Goal: Task Accomplishment & Management: Manage account settings

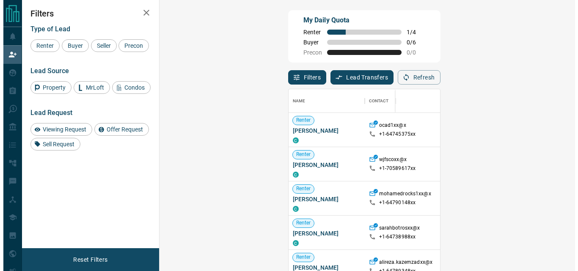
scroll to position [197, 391]
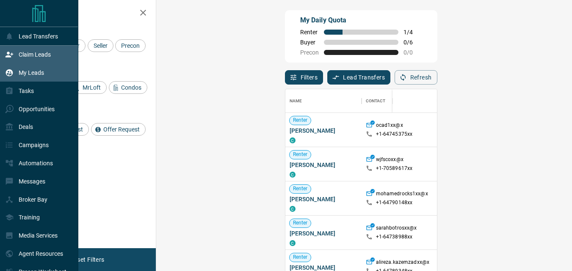
click at [28, 72] on p "My Leads" at bounding box center [31, 72] width 25 height 7
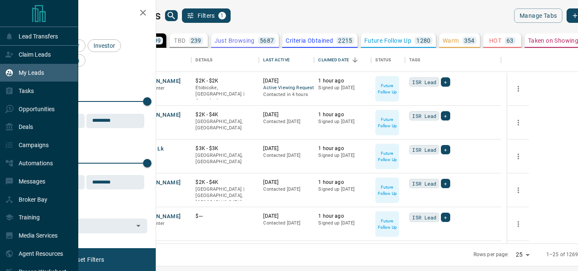
scroll to position [189, 412]
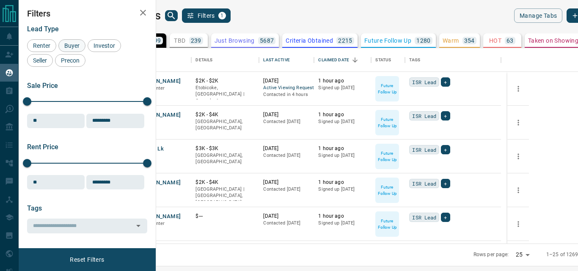
click at [74, 44] on span "Buyer" at bounding box center [71, 45] width 21 height 7
click at [203, 41] on div "239" at bounding box center [196, 41] width 14 height 8
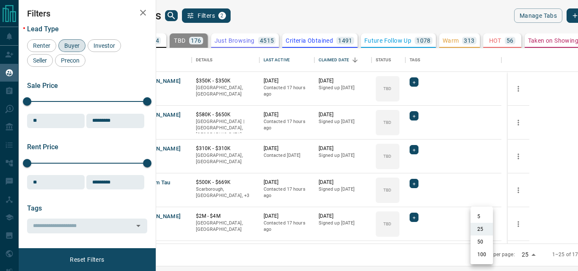
click at [488, 255] on body "Lead Transfers Claim Leads My Leads Tasks Opportunities Deals Campaigns Automat…" at bounding box center [289, 130] width 578 height 261
click at [478, 238] on li "50" at bounding box center [482, 242] width 22 height 13
type input "**"
click at [353, 12] on div "My Leads Filters 2" at bounding box center [238, 15] width 251 height 14
click at [185, 80] on icon "Open in New Tab" at bounding box center [181, 80] width 5 height 5
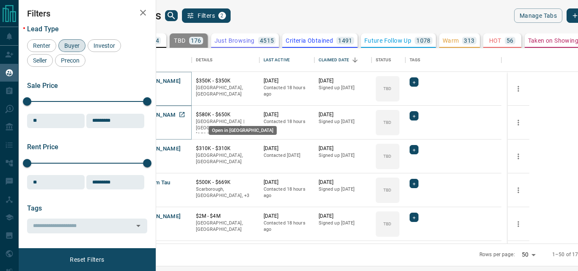
click at [185, 114] on icon "Open in New Tab" at bounding box center [182, 114] width 7 height 7
click at [185, 149] on icon "Open in New Tab" at bounding box center [182, 148] width 7 height 7
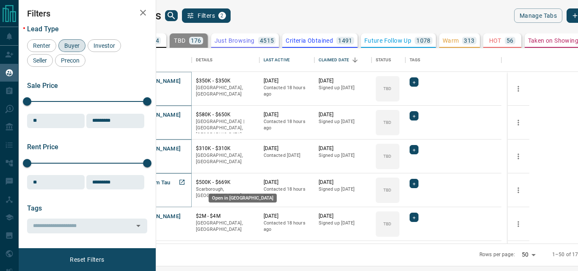
click at [185, 182] on icon "Open in New Tab" at bounding box center [182, 182] width 7 height 7
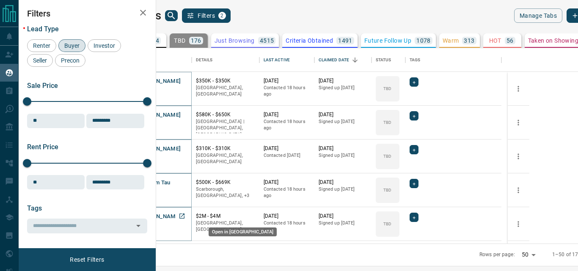
click at [185, 218] on icon "Open in New Tab" at bounding box center [182, 216] width 7 height 7
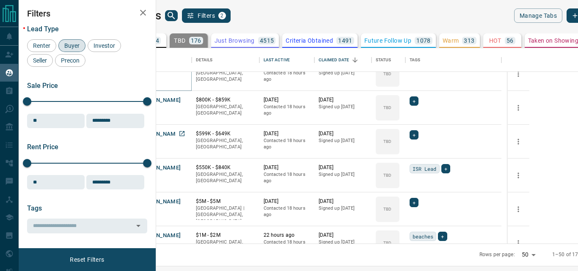
scroll to position [169, 0]
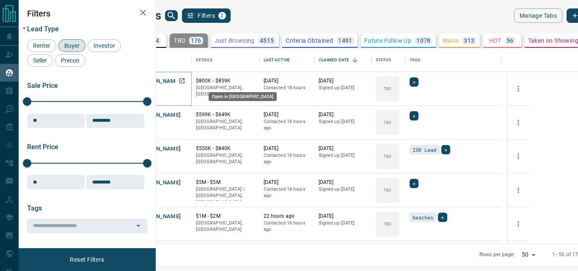
click at [185, 80] on icon "Open in New Tab" at bounding box center [181, 80] width 5 height 5
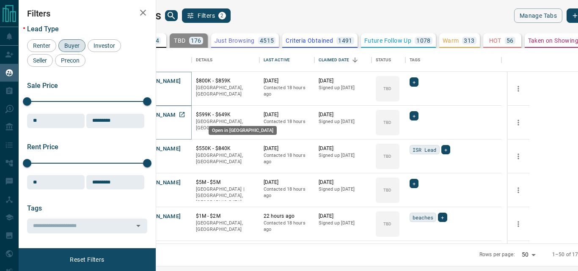
click at [185, 112] on icon "Open in New Tab" at bounding box center [182, 114] width 7 height 7
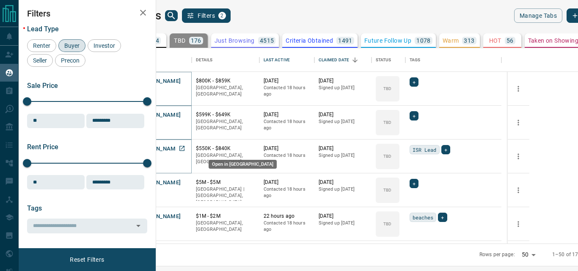
click at [185, 148] on icon "Open in New Tab" at bounding box center [181, 148] width 5 height 5
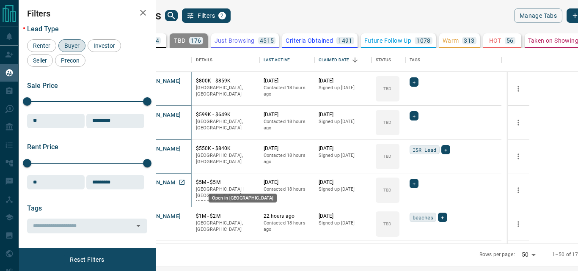
click at [185, 182] on icon "Open in New Tab" at bounding box center [181, 182] width 5 height 5
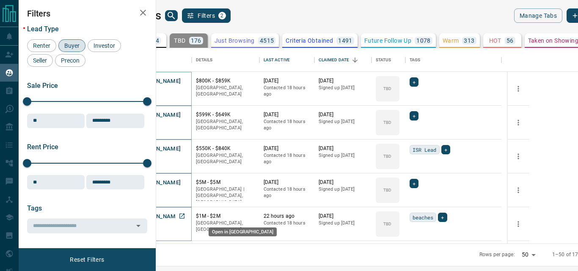
click at [185, 215] on icon "Open in New Tab" at bounding box center [181, 216] width 5 height 5
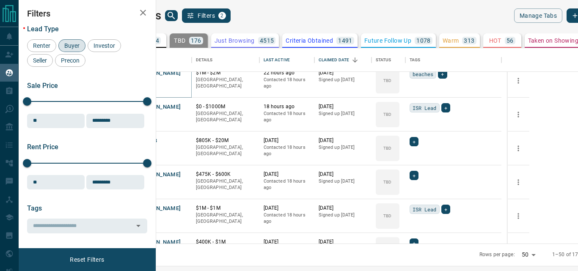
scroll to position [339, 0]
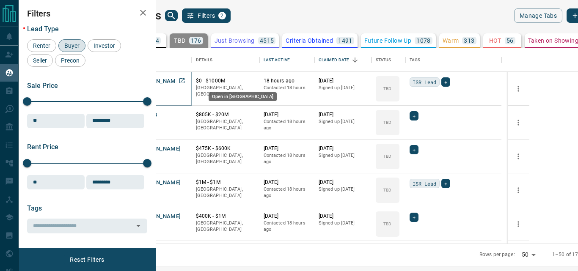
click at [185, 80] on icon "Open in New Tab" at bounding box center [182, 80] width 7 height 7
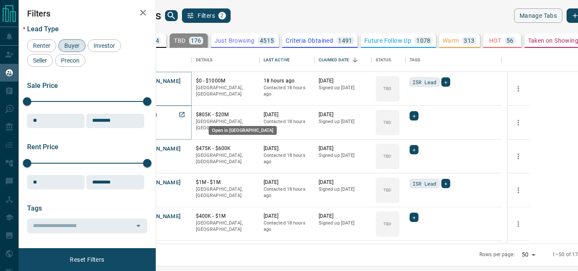
click at [185, 114] on icon "Open in New Tab" at bounding box center [182, 114] width 7 height 7
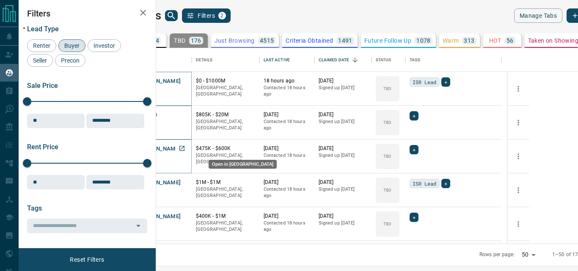
click at [185, 148] on icon "Open in New Tab" at bounding box center [181, 148] width 5 height 5
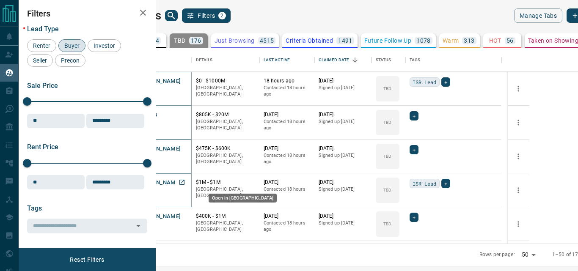
click at [185, 182] on icon "Open in New Tab" at bounding box center [181, 182] width 5 height 5
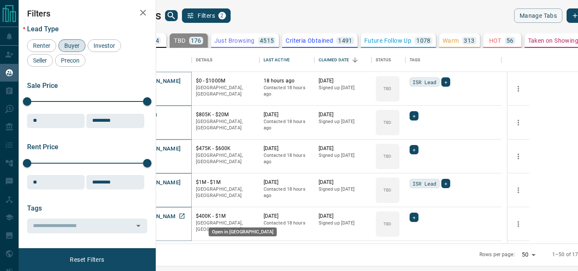
click at [185, 215] on icon "Open in New Tab" at bounding box center [182, 216] width 7 height 7
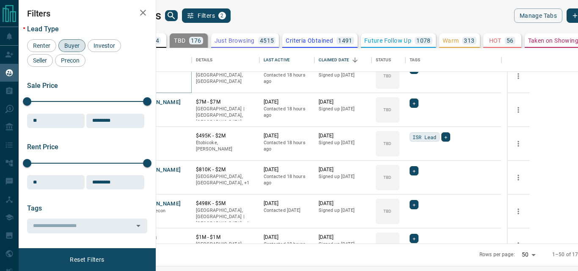
scroll to position [508, 0]
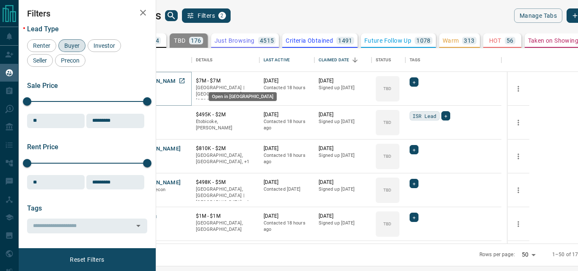
click at [185, 81] on icon "Open in New Tab" at bounding box center [182, 80] width 7 height 7
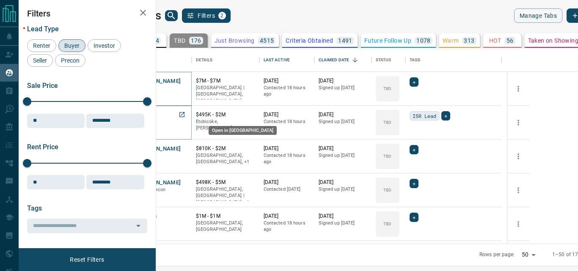
click at [185, 113] on icon "Open in New Tab" at bounding box center [182, 114] width 7 height 7
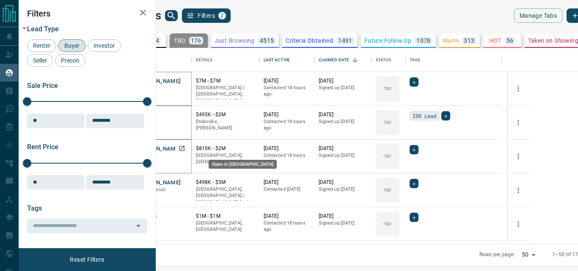
click at [185, 147] on icon "Open in New Tab" at bounding box center [182, 148] width 7 height 7
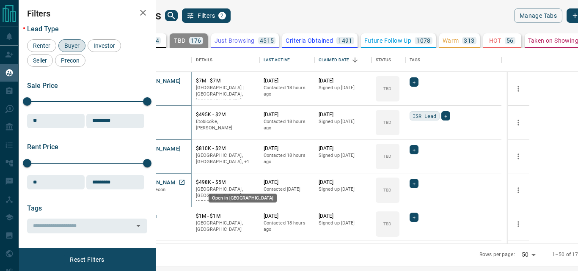
click at [185, 181] on icon "Open in New Tab" at bounding box center [182, 182] width 7 height 7
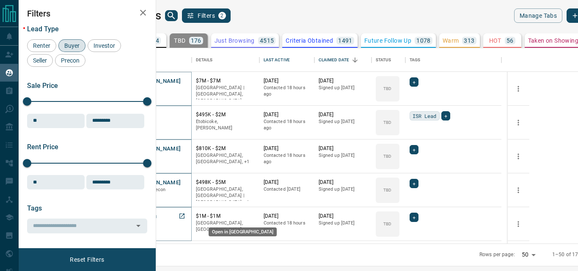
click at [185, 215] on icon "Open in New Tab" at bounding box center [181, 216] width 5 height 5
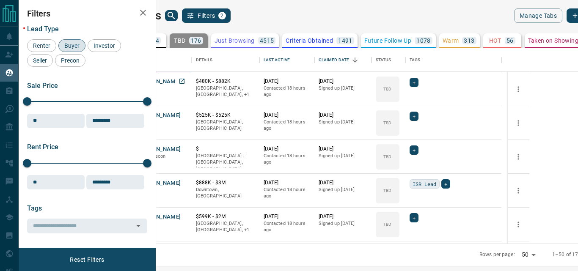
scroll to position [677, 0]
click at [185, 82] on icon "Open in New Tab" at bounding box center [182, 80] width 7 height 7
click at [185, 115] on icon "Open in New Tab" at bounding box center [181, 114] width 5 height 5
click at [187, 151] on link "Open in New Tab" at bounding box center [181, 148] width 11 height 11
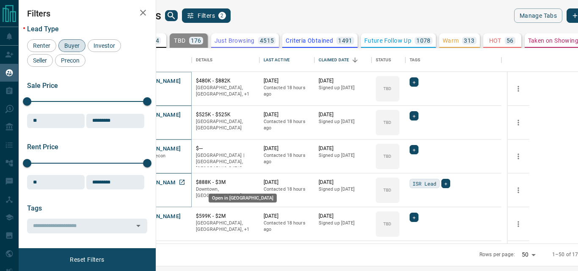
click at [185, 181] on icon "Open in New Tab" at bounding box center [181, 182] width 5 height 5
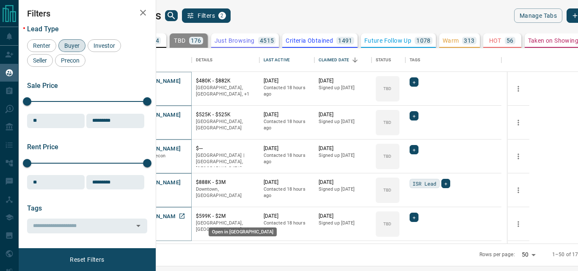
click at [185, 214] on icon "Open in New Tab" at bounding box center [181, 216] width 5 height 5
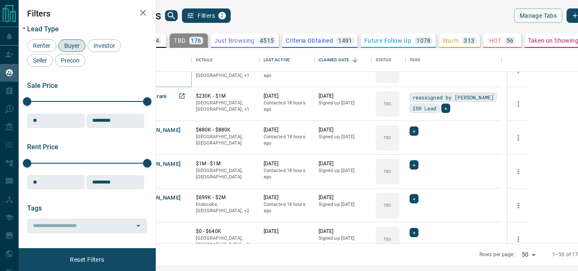
scroll to position [846, 0]
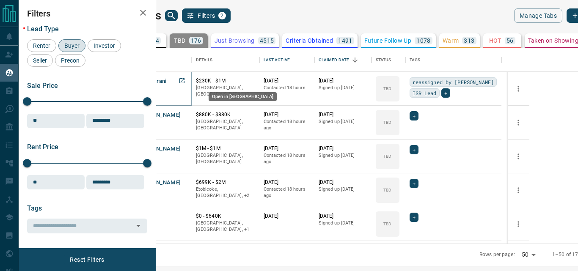
click at [185, 80] on icon "Open in New Tab" at bounding box center [182, 80] width 7 height 7
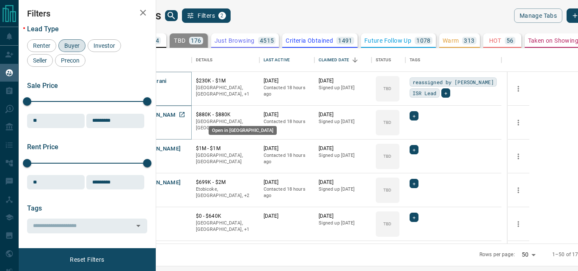
click at [185, 115] on icon "Open in New Tab" at bounding box center [181, 114] width 5 height 5
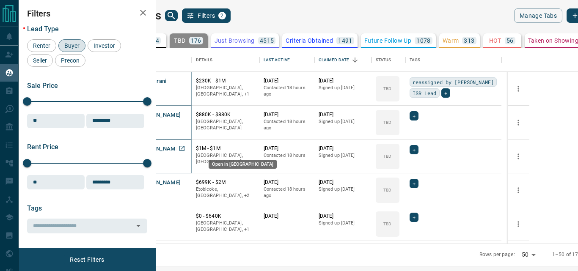
click at [185, 146] on icon "Open in New Tab" at bounding box center [182, 148] width 7 height 7
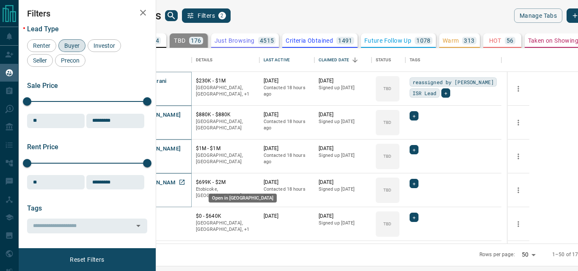
click at [185, 181] on icon "Open in New Tab" at bounding box center [182, 182] width 7 height 7
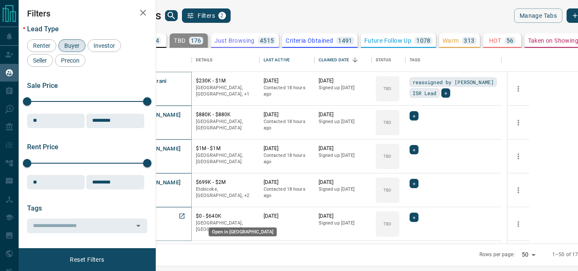
click at [185, 215] on icon "Open in New Tab" at bounding box center [181, 216] width 5 height 5
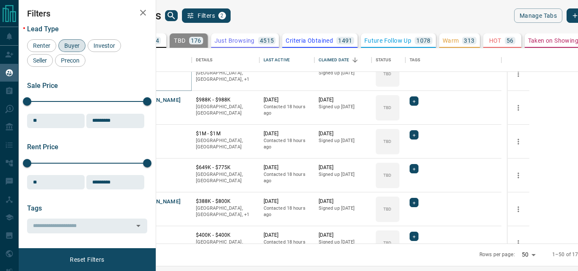
scroll to position [1016, 0]
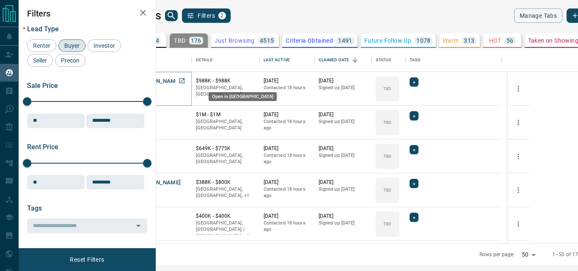
click at [185, 82] on icon "Open in New Tab" at bounding box center [182, 80] width 7 height 7
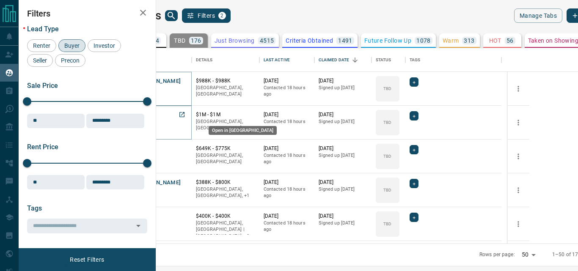
click at [185, 114] on icon "Open in New Tab" at bounding box center [182, 114] width 7 height 7
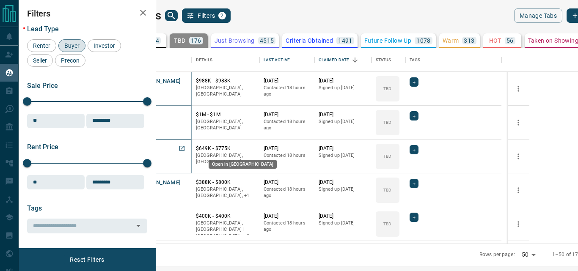
click at [185, 149] on icon "Open in New Tab" at bounding box center [182, 148] width 7 height 7
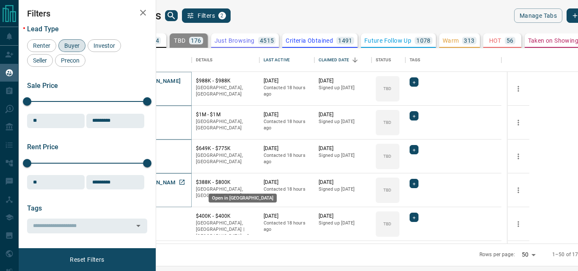
click at [185, 181] on icon "Open in New Tab" at bounding box center [182, 182] width 7 height 7
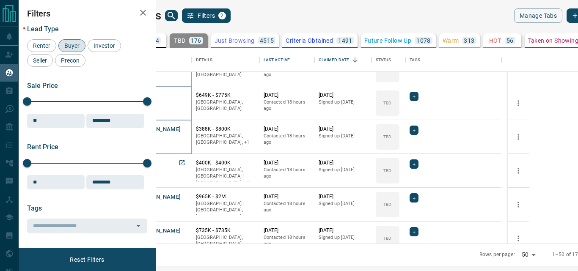
scroll to position [1100, 0]
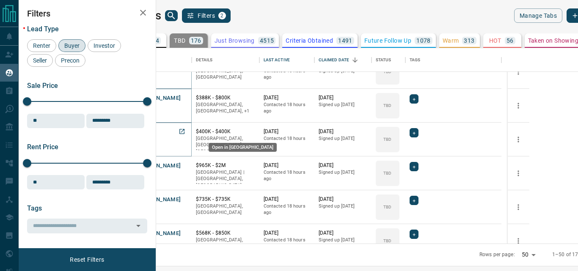
click at [185, 130] on icon "Open in New Tab" at bounding box center [182, 131] width 7 height 7
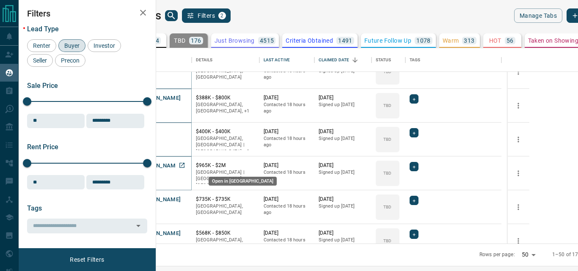
click at [185, 165] on icon "Open in New Tab" at bounding box center [182, 165] width 7 height 7
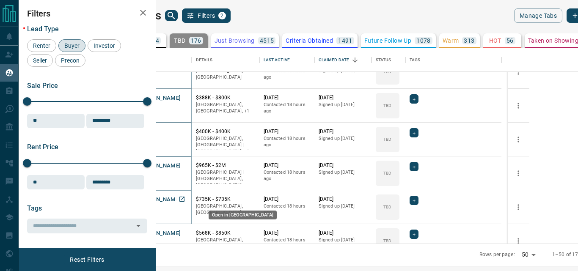
click at [185, 196] on icon "Open in New Tab" at bounding box center [182, 199] width 7 height 7
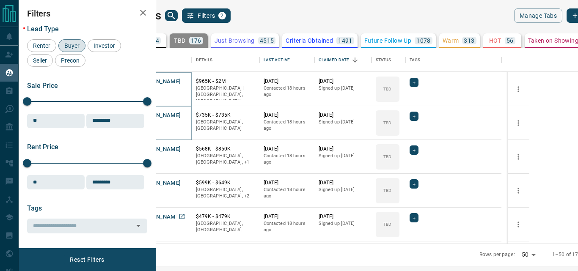
scroll to position [1185, 0]
click at [185, 149] on icon "Open in New Tab" at bounding box center [182, 148] width 7 height 7
click at [185, 182] on icon "Open in New Tab" at bounding box center [182, 182] width 7 height 7
click at [185, 216] on icon "Open in New Tab" at bounding box center [182, 216] width 7 height 7
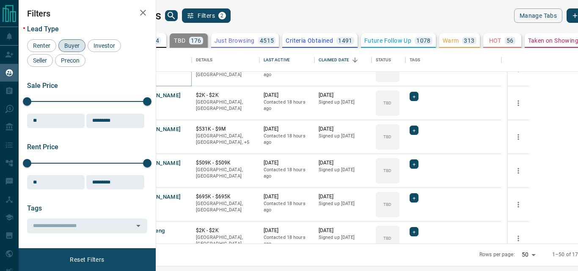
scroll to position [1354, 0]
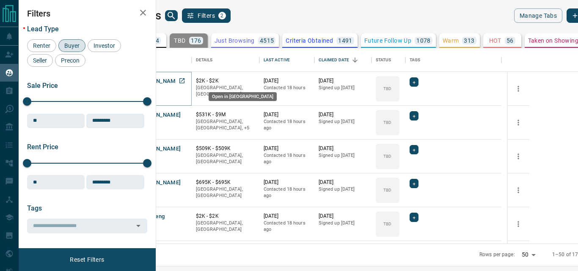
click at [185, 79] on icon "Open in New Tab" at bounding box center [182, 80] width 7 height 7
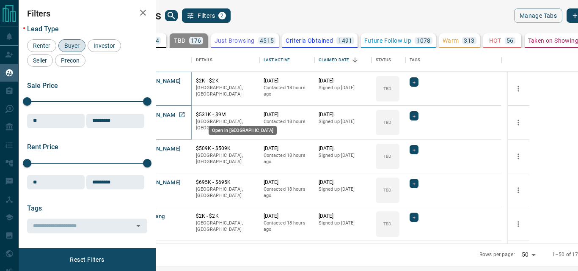
click at [187, 113] on link "Open in New Tab" at bounding box center [181, 114] width 11 height 11
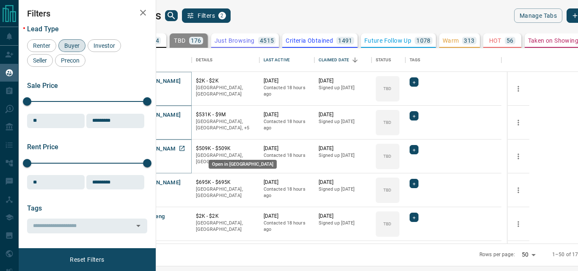
click at [185, 148] on icon "Open in New Tab" at bounding box center [182, 148] width 7 height 7
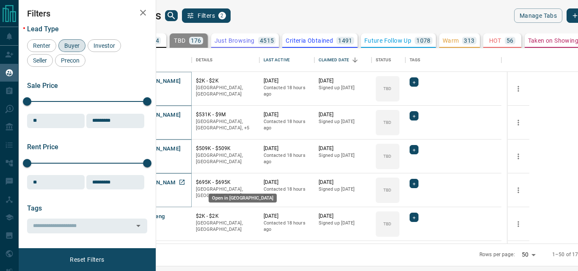
click at [185, 182] on icon "Open in New Tab" at bounding box center [182, 182] width 7 height 7
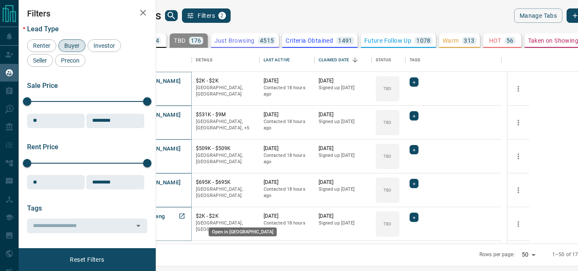
click at [185, 215] on icon "Open in New Tab" at bounding box center [182, 216] width 7 height 7
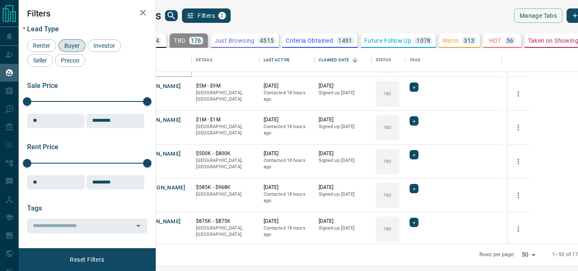
scroll to position [1521, 0]
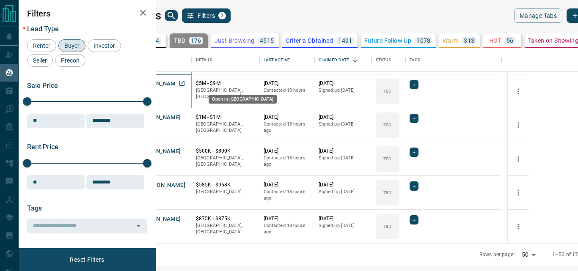
click at [185, 84] on icon "Open in New Tab" at bounding box center [182, 83] width 7 height 7
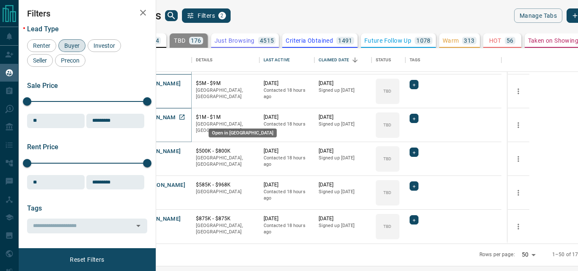
click at [185, 115] on icon "Open in New Tab" at bounding box center [182, 117] width 7 height 7
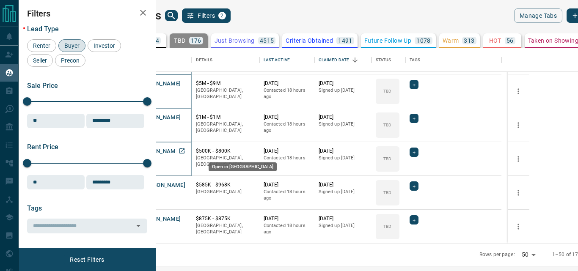
click at [185, 150] on icon "Open in New Tab" at bounding box center [182, 151] width 7 height 7
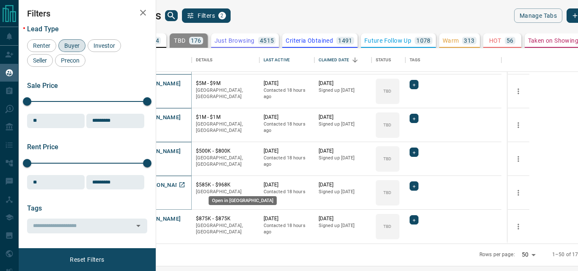
click at [185, 182] on icon "Open in New Tab" at bounding box center [182, 185] width 7 height 7
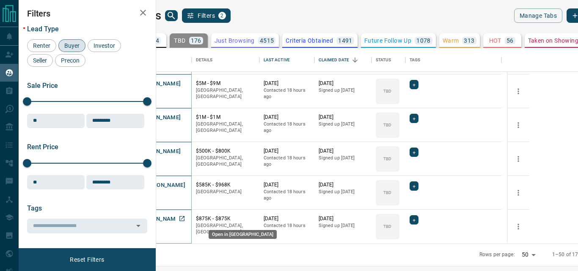
click at [185, 217] on icon "Open in New Tab" at bounding box center [181, 218] width 5 height 5
